Goal: Navigation & Orientation: Understand site structure

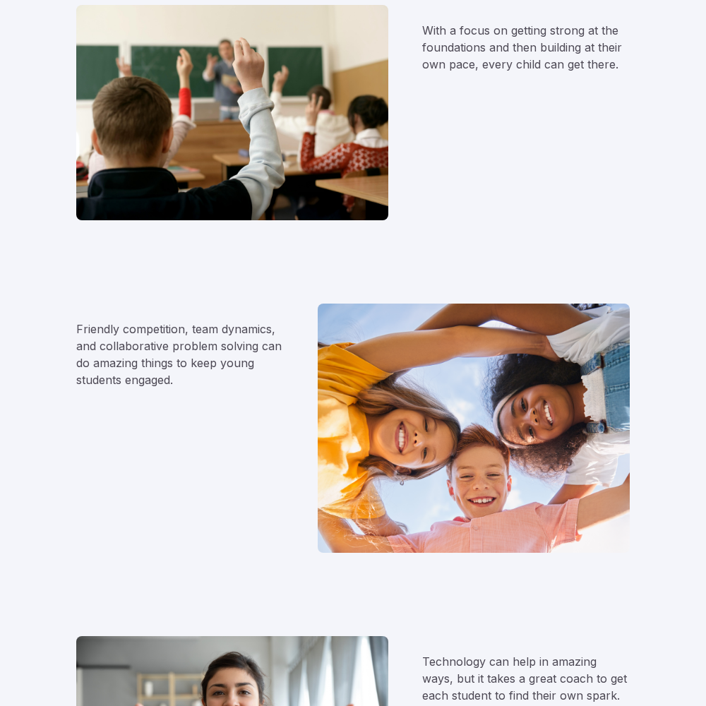
scroll to position [1411, 0]
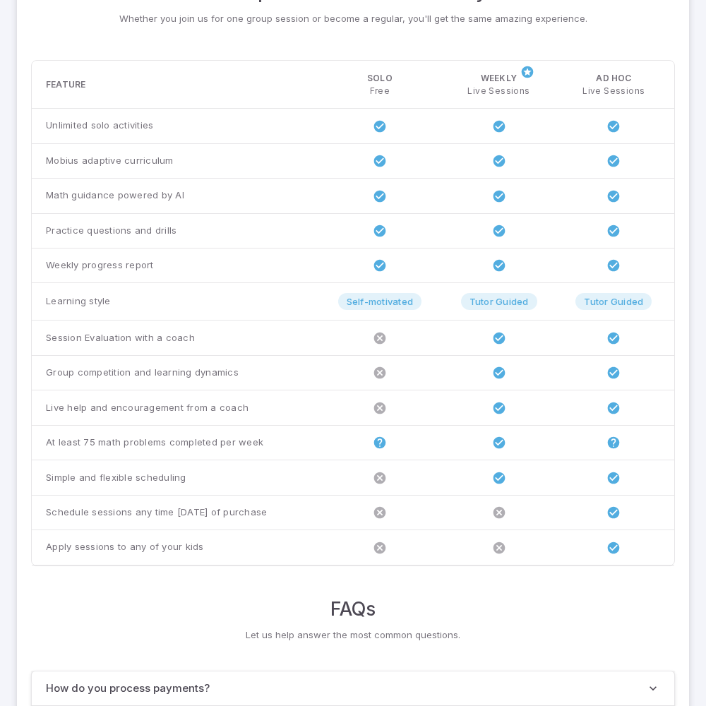
scroll to position [1082, 0]
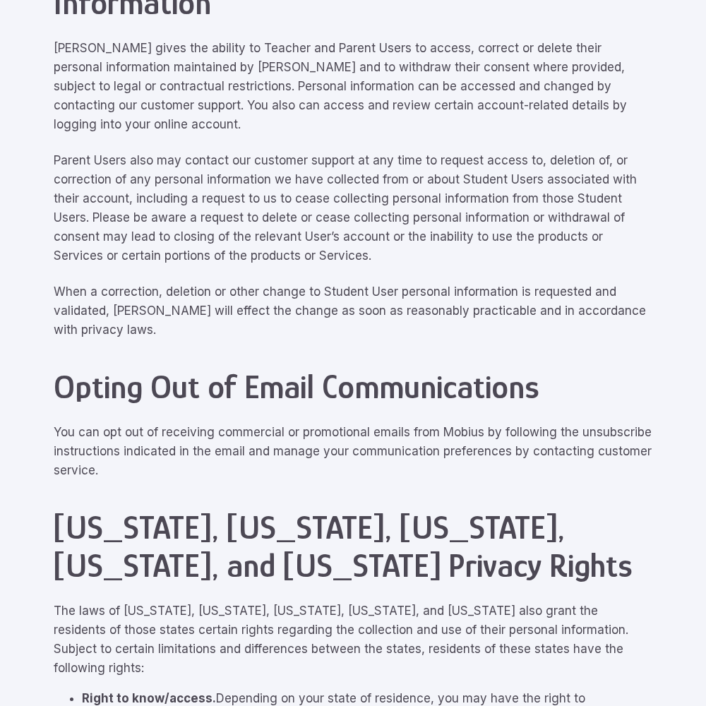
scroll to position [6351, 0]
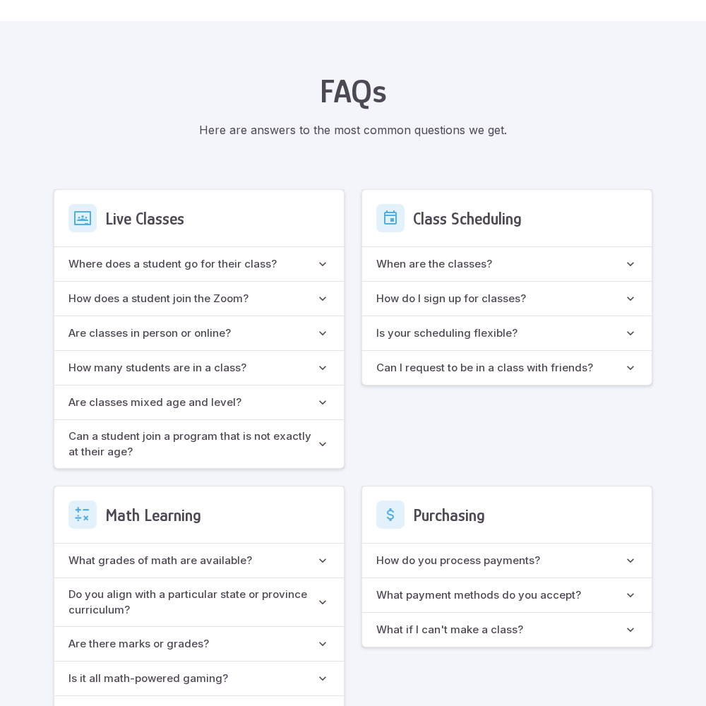
scroll to position [1253, 0]
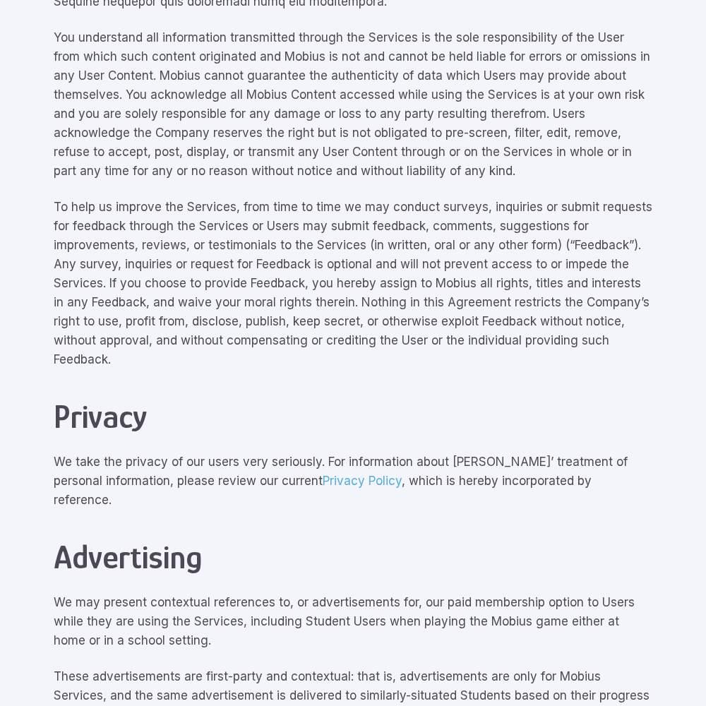
scroll to position [6351, 0]
